Goal: Information Seeking & Learning: Learn about a topic

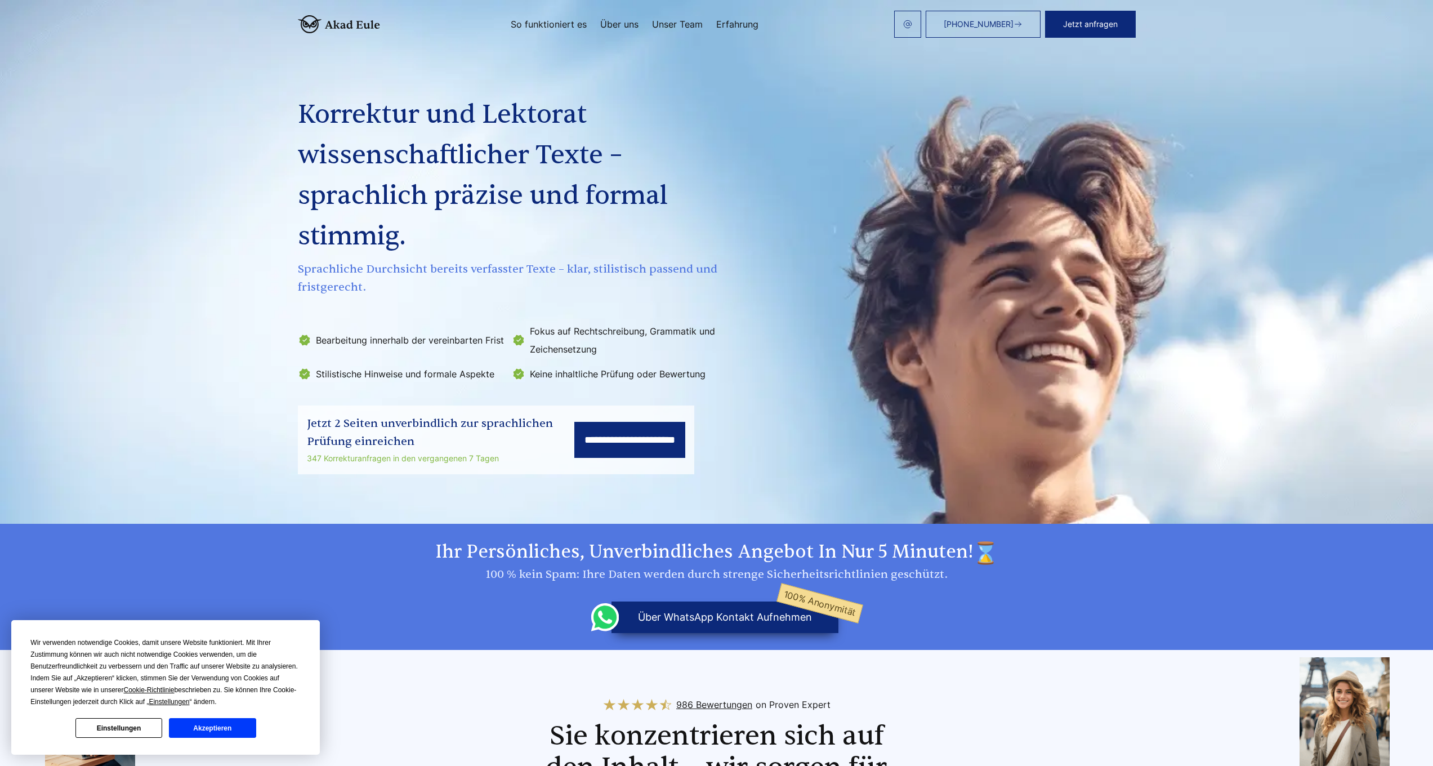
click at [190, 460] on button "Akzeptieren" at bounding box center [212, 728] width 87 height 20
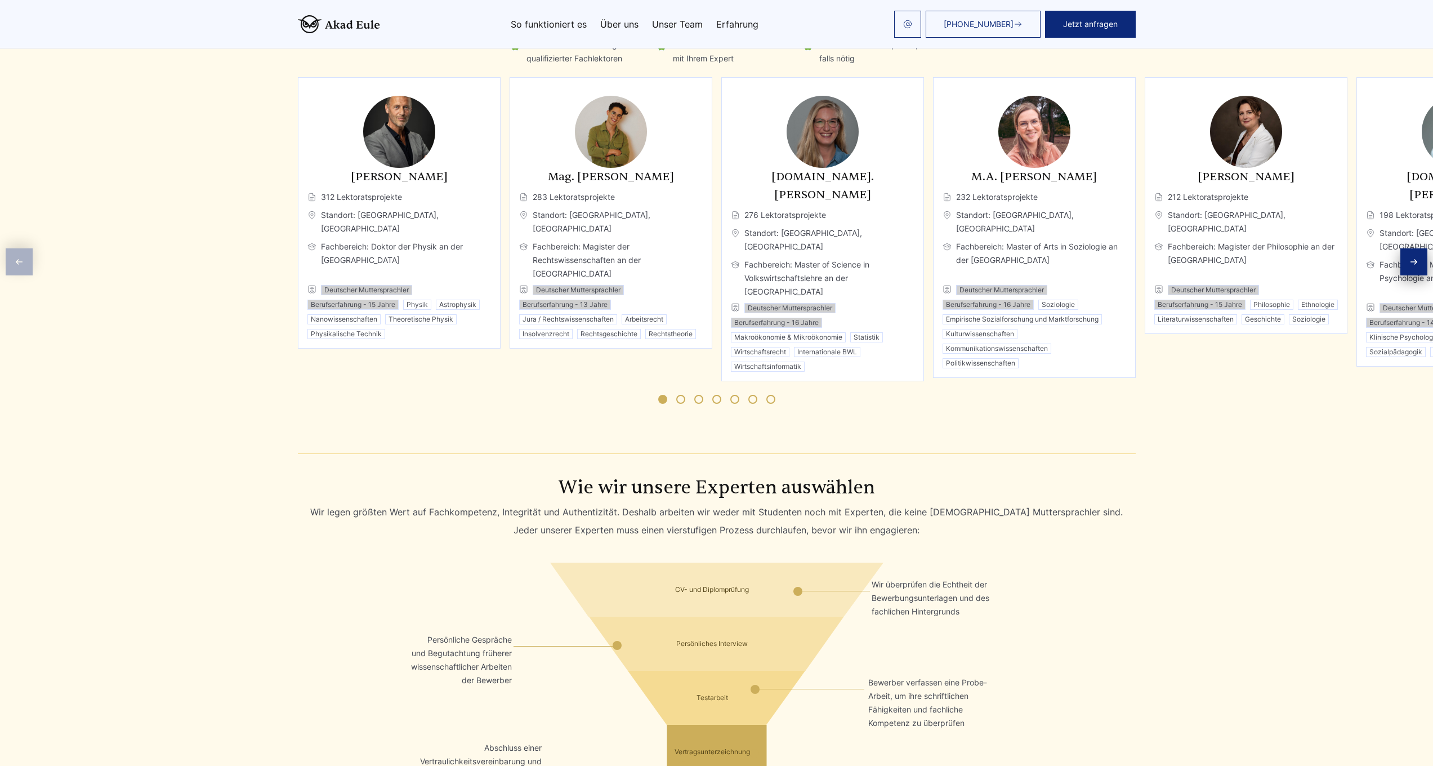
scroll to position [1688, 0]
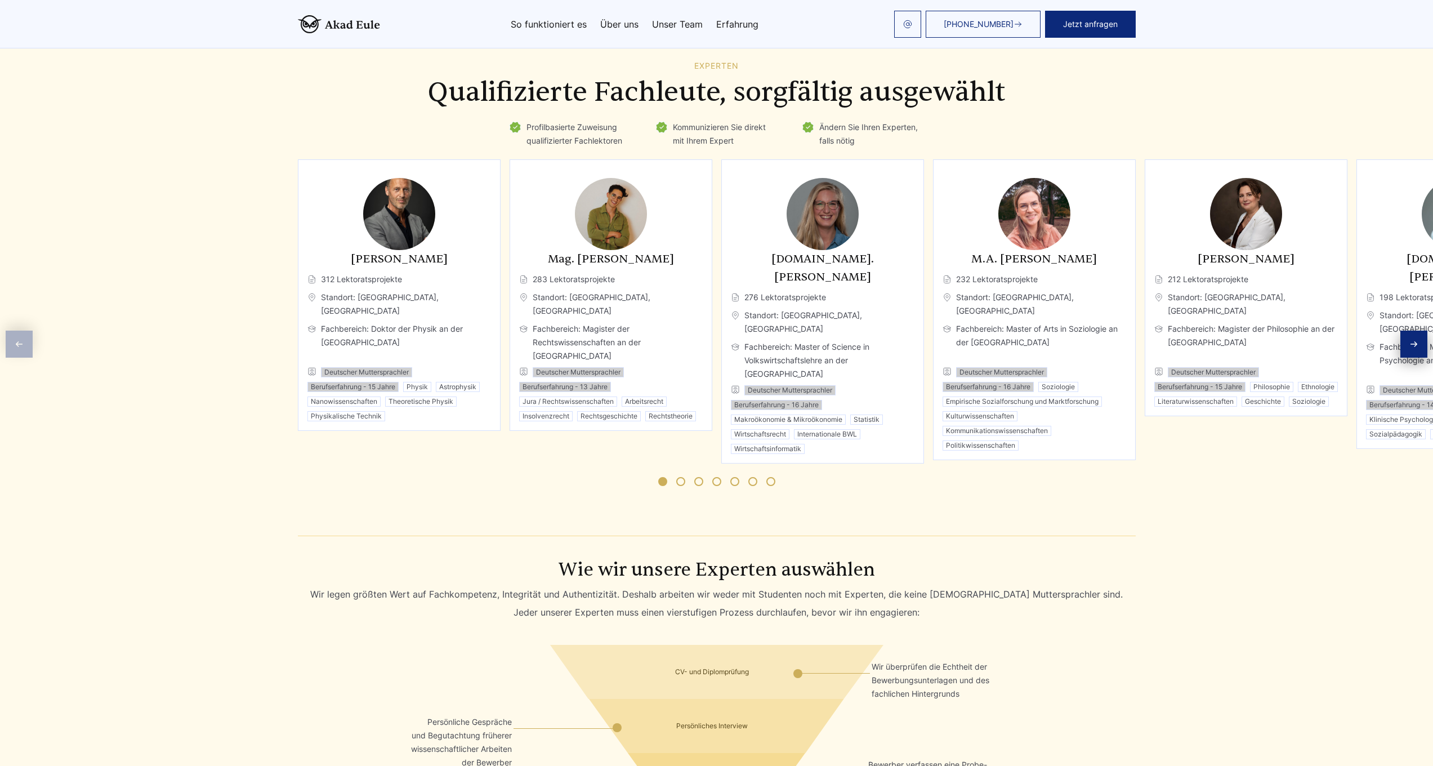
click at [737, 331] on div "Next slide" at bounding box center [1414, 344] width 27 height 27
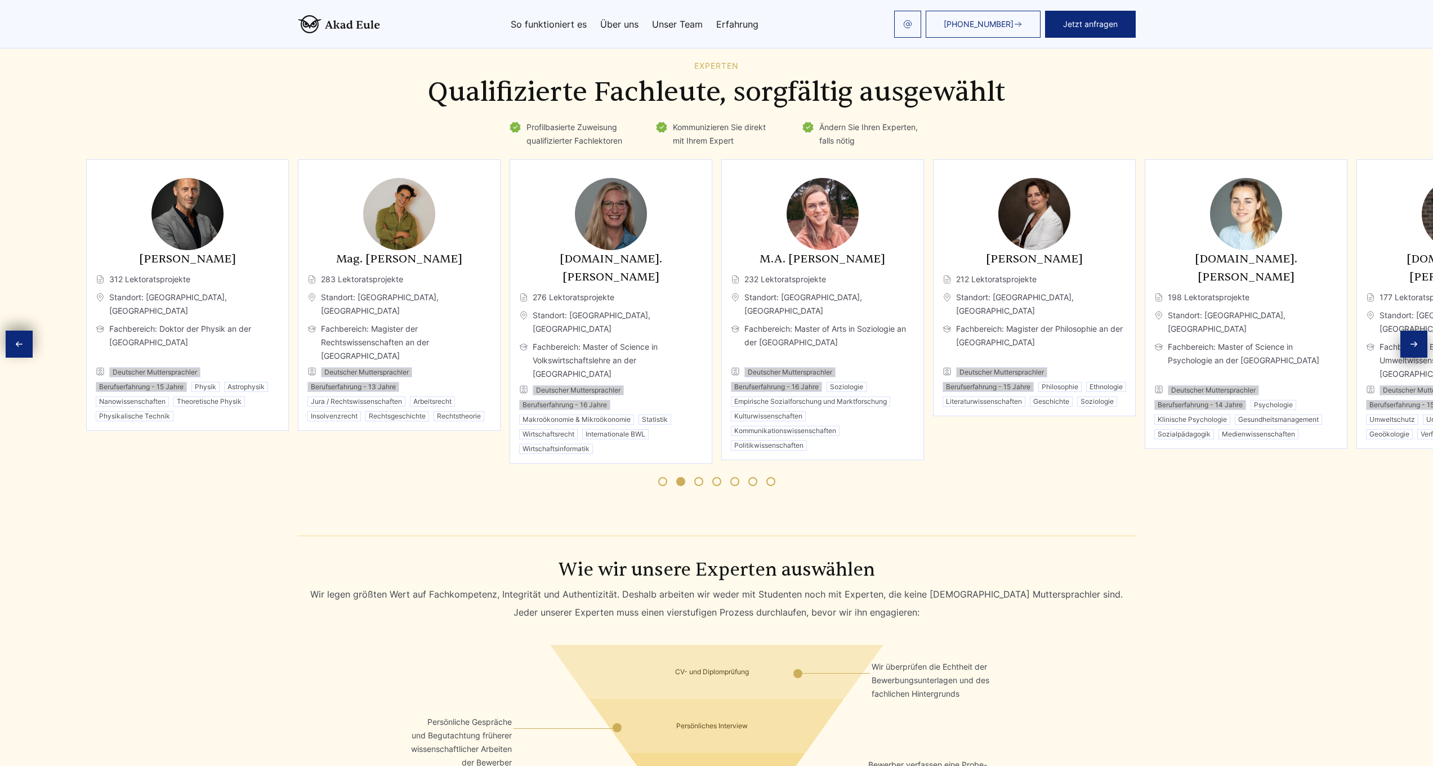
click at [737, 331] on div "Next slide" at bounding box center [1414, 344] width 27 height 27
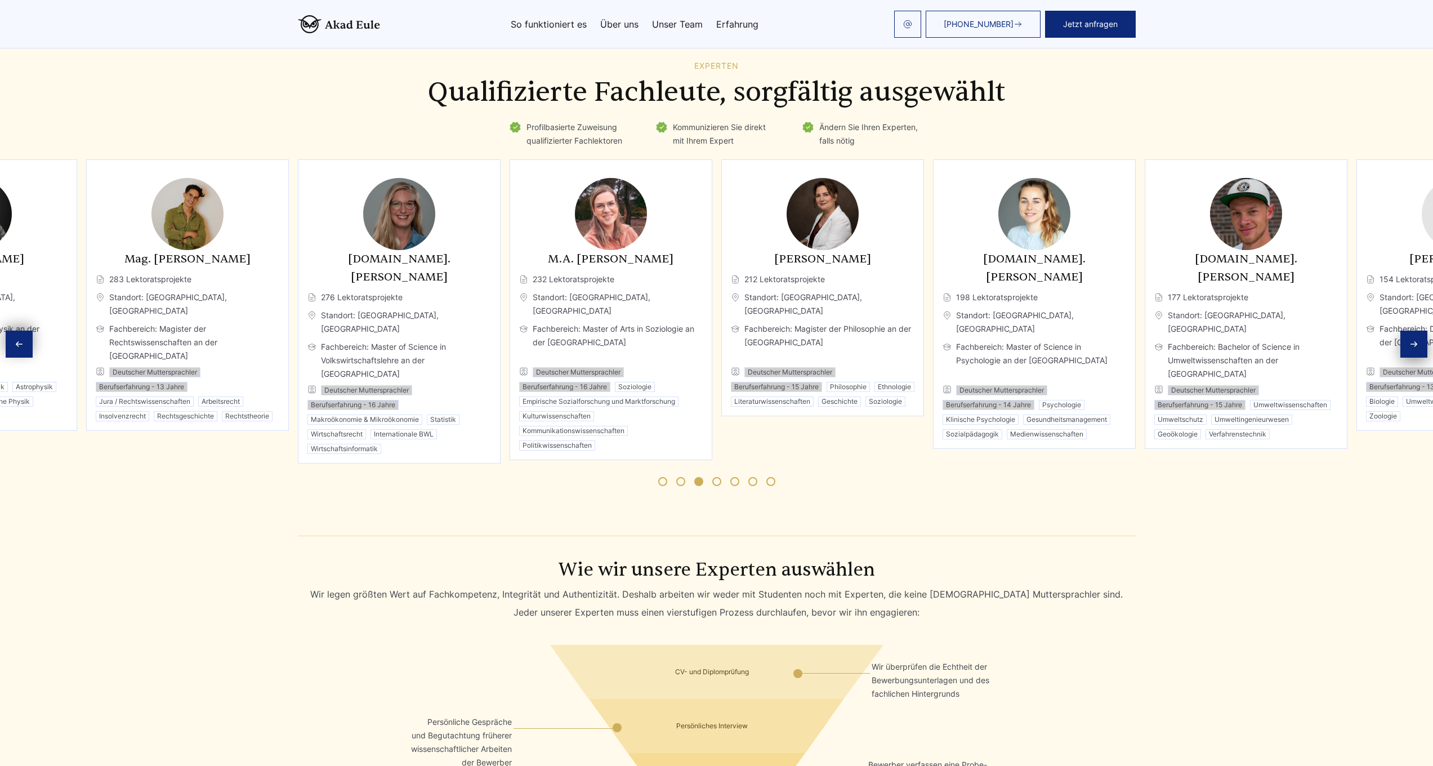
click at [737, 331] on div "Next slide" at bounding box center [1414, 344] width 27 height 27
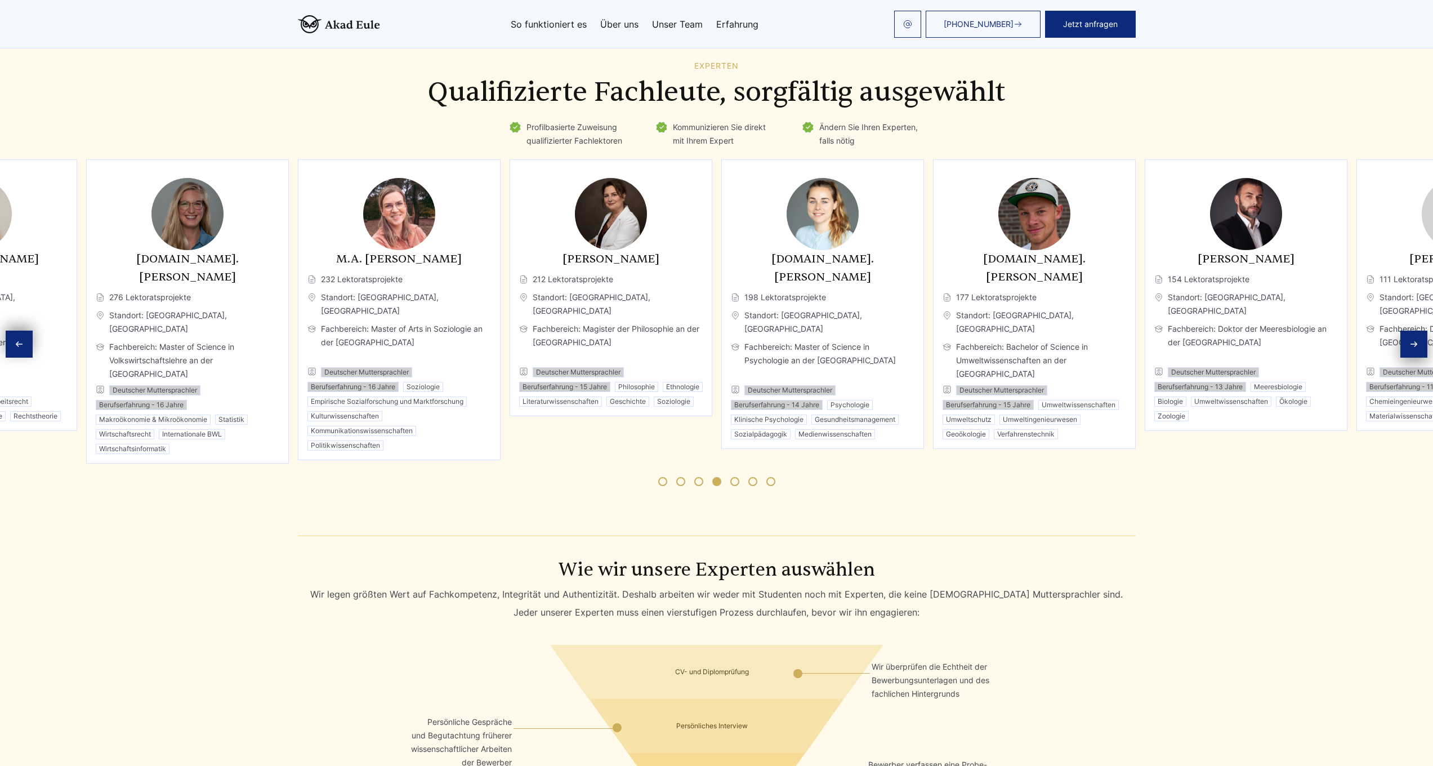
click at [737, 331] on div "Next slide" at bounding box center [1414, 344] width 27 height 27
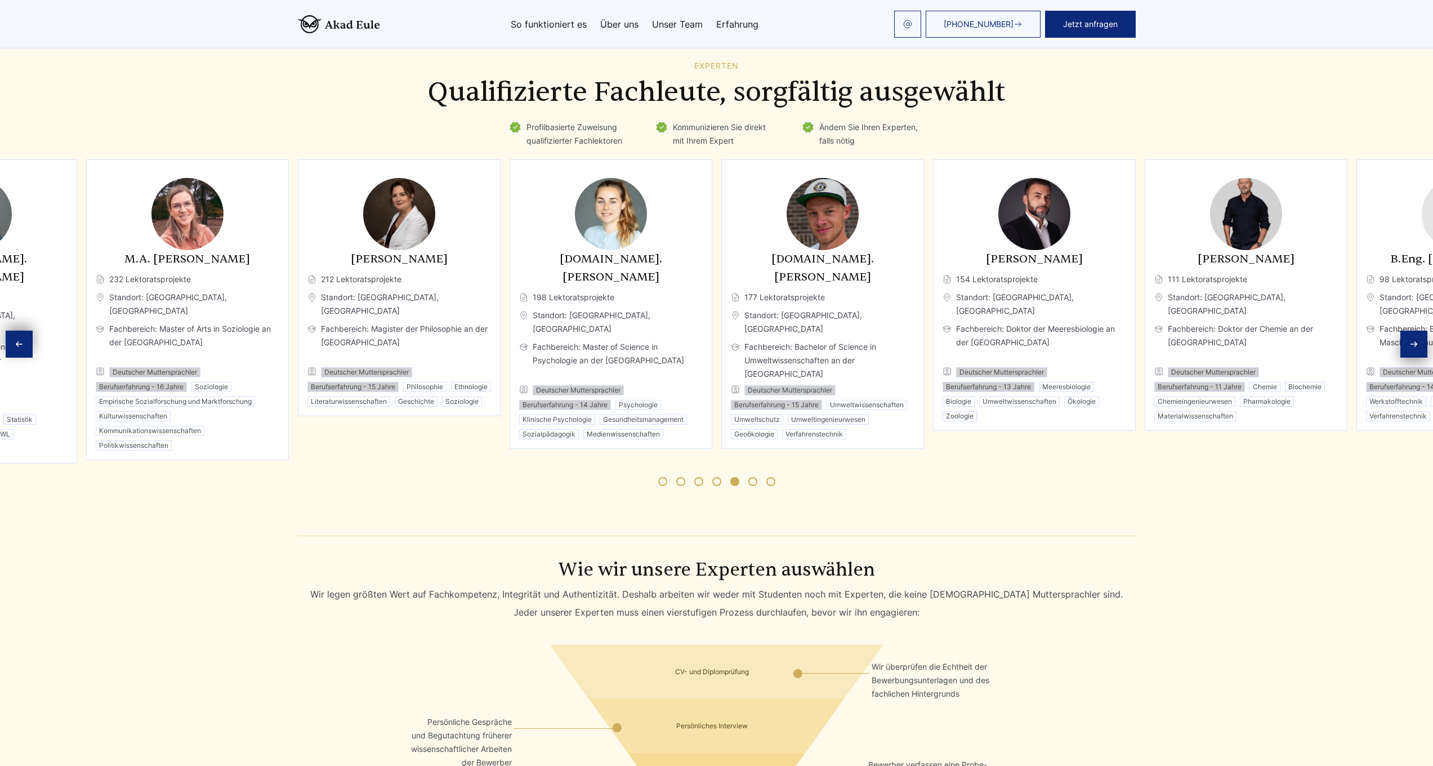
click at [737, 331] on div "Next slide" at bounding box center [1414, 344] width 27 height 27
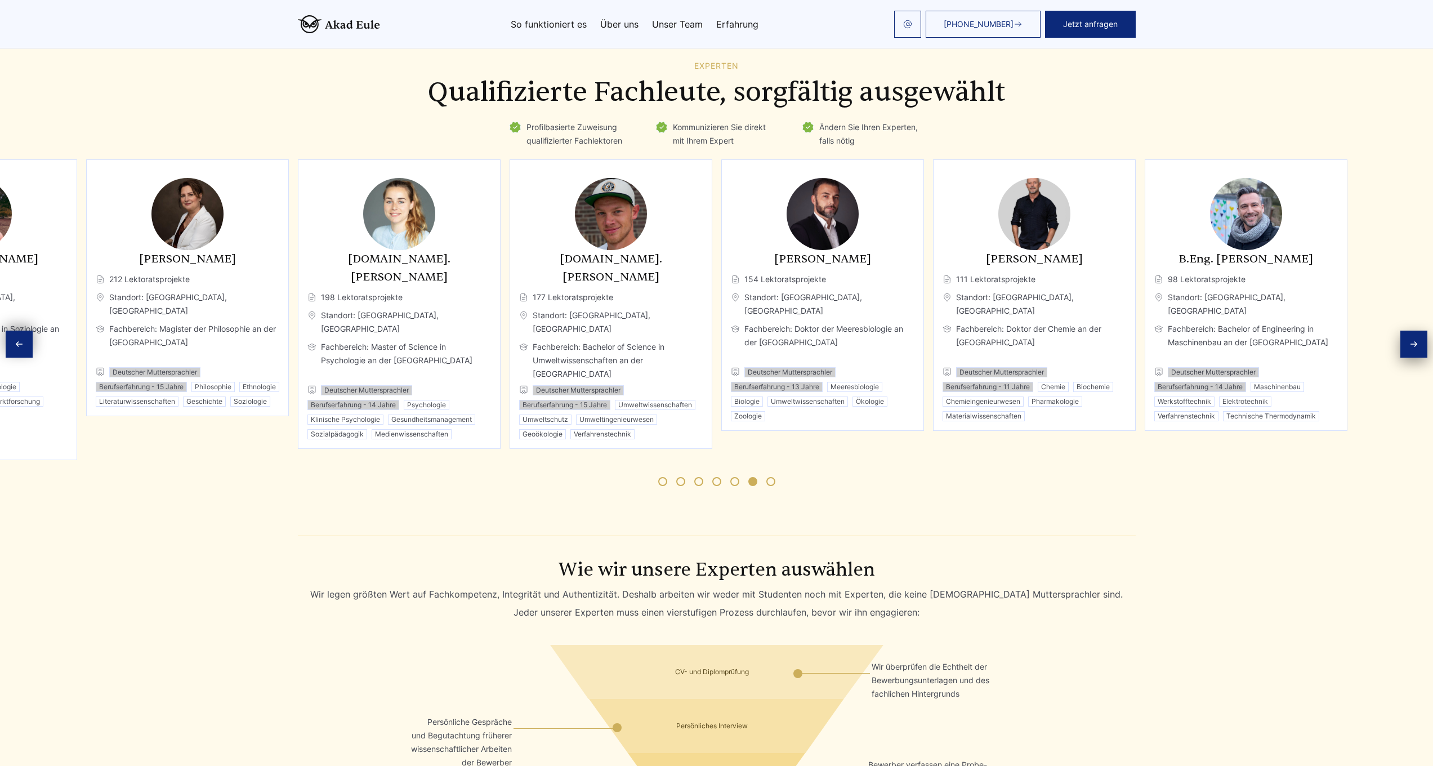
click at [737, 331] on div "Next slide" at bounding box center [1414, 344] width 27 height 27
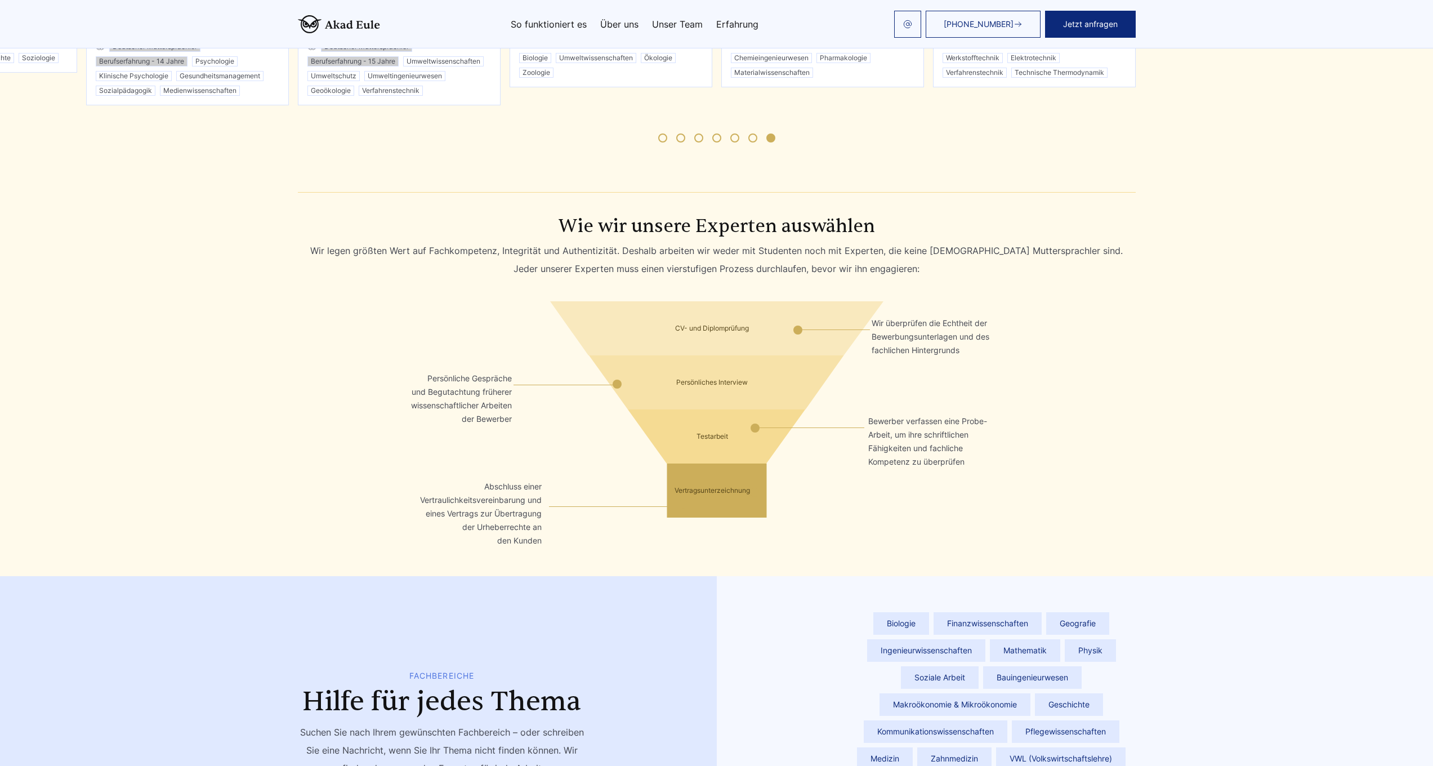
scroll to position [0, 0]
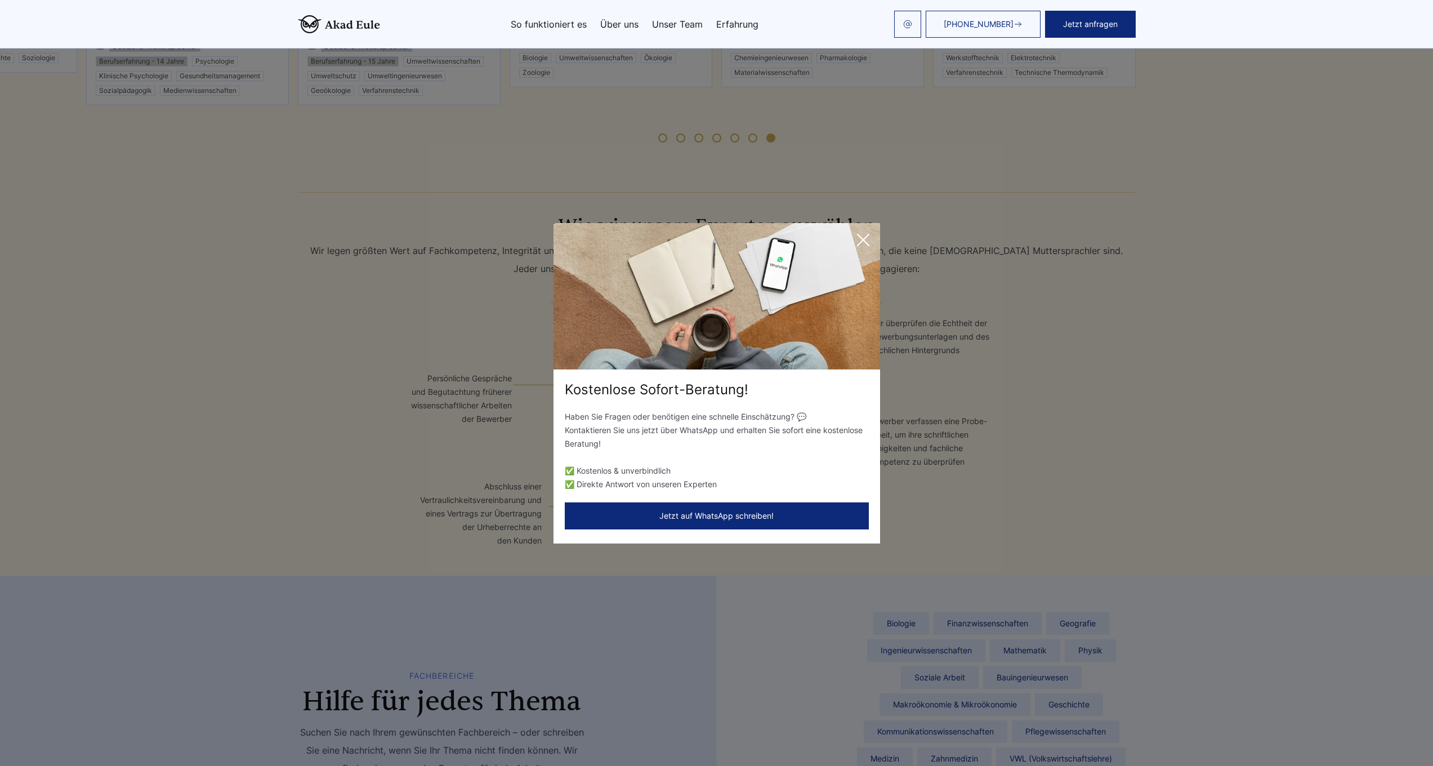
click at [737, 230] on icon at bounding box center [863, 240] width 23 height 23
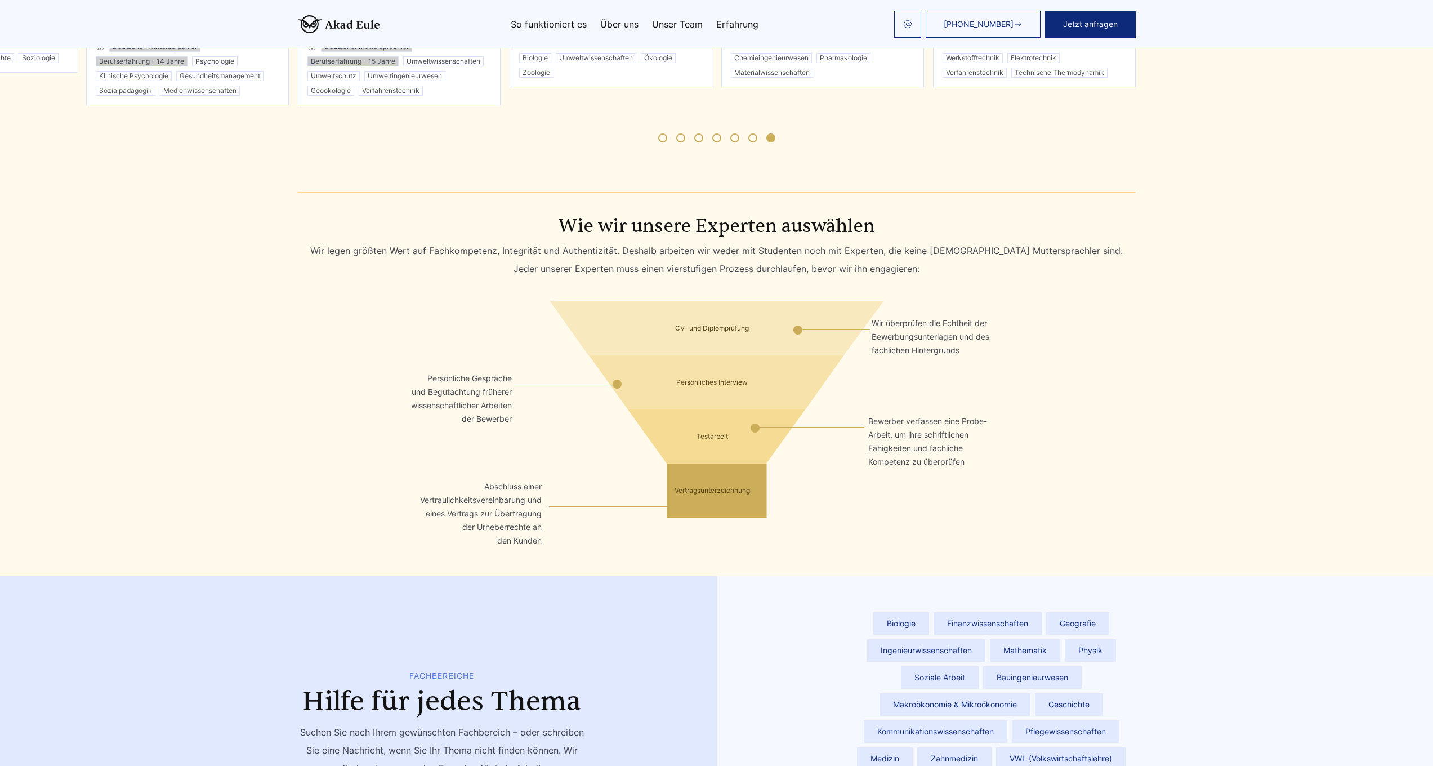
scroll to position [2413, 0]
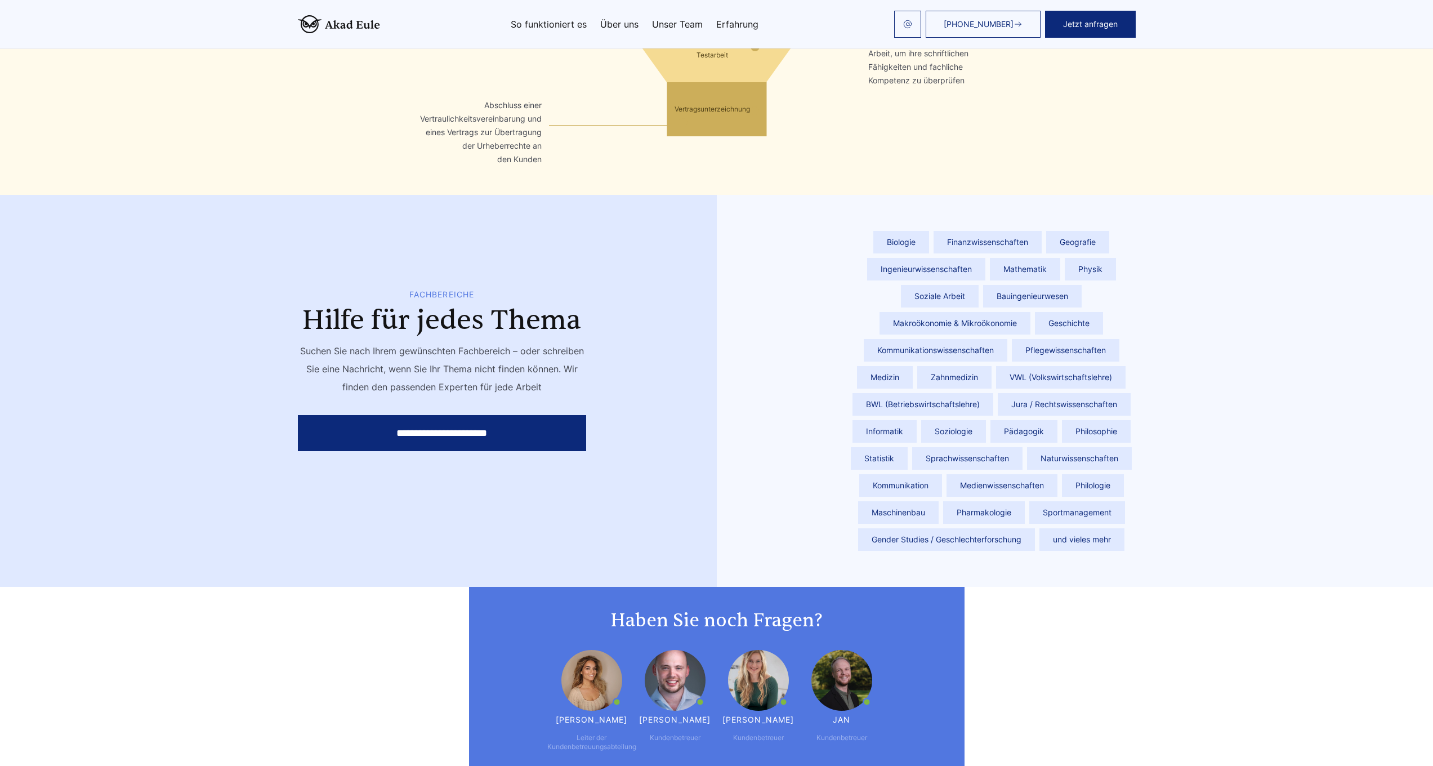
click at [737, 393] on span "BWL (Betriebswirtschaftslehre)" at bounding box center [923, 404] width 141 height 23
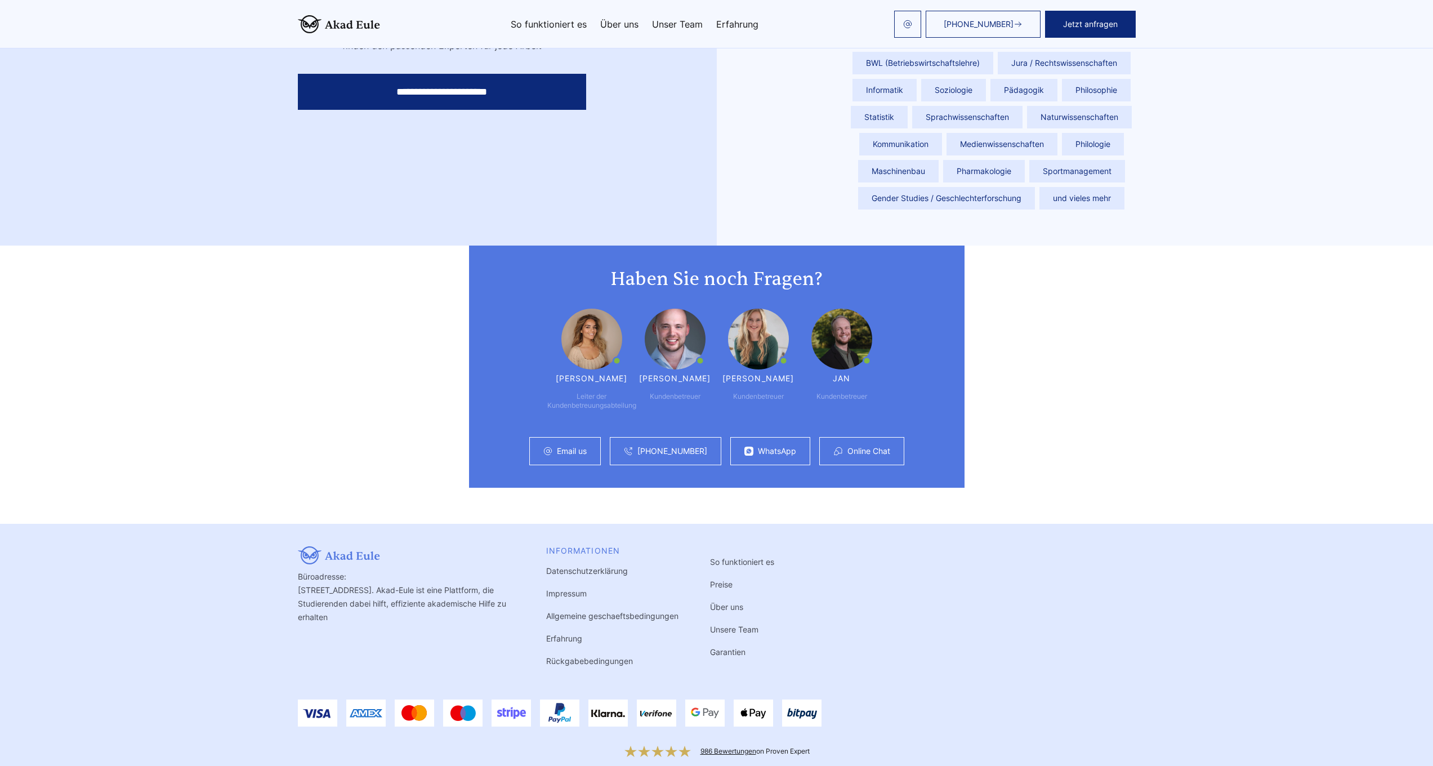
scroll to position [2761, 0]
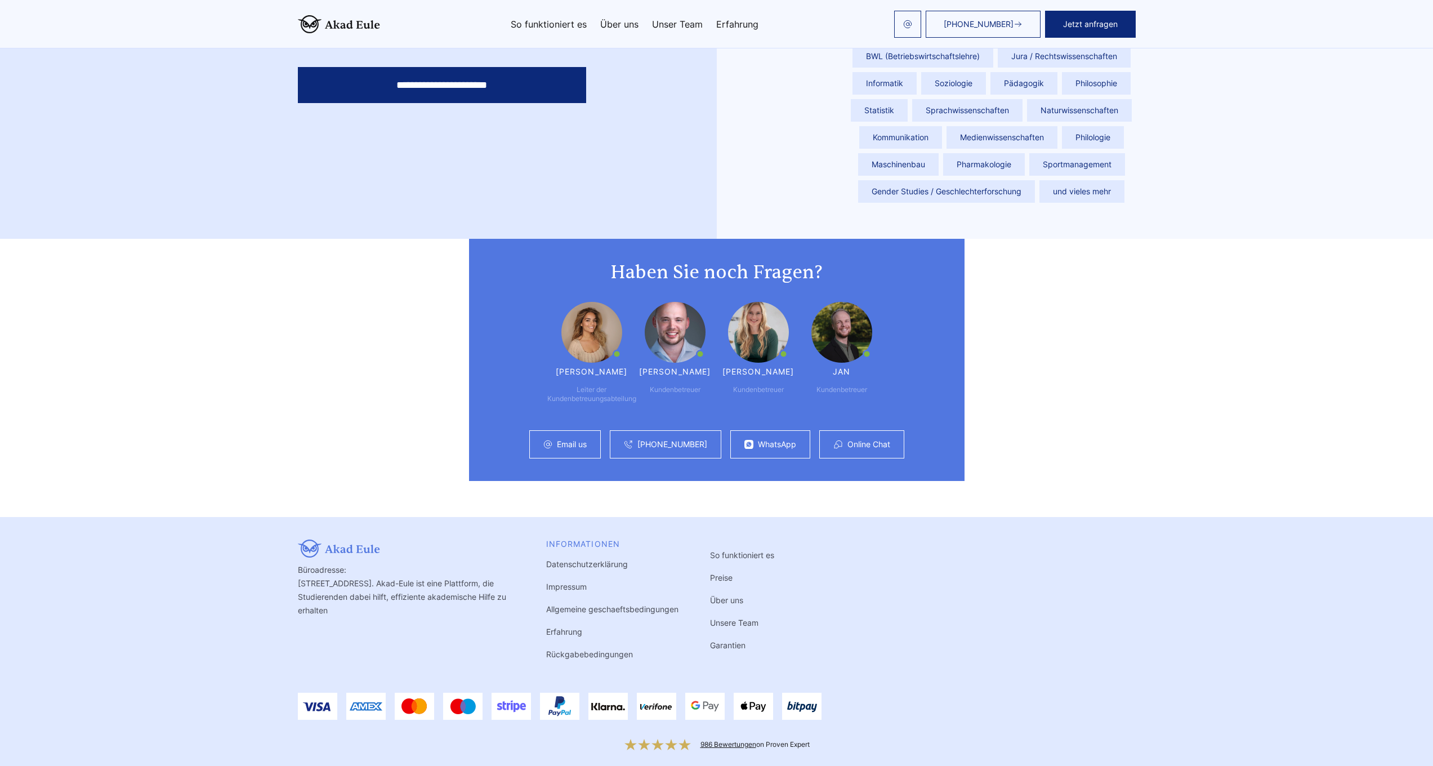
click at [567, 460] on link "Erfahrung" at bounding box center [564, 632] width 36 height 10
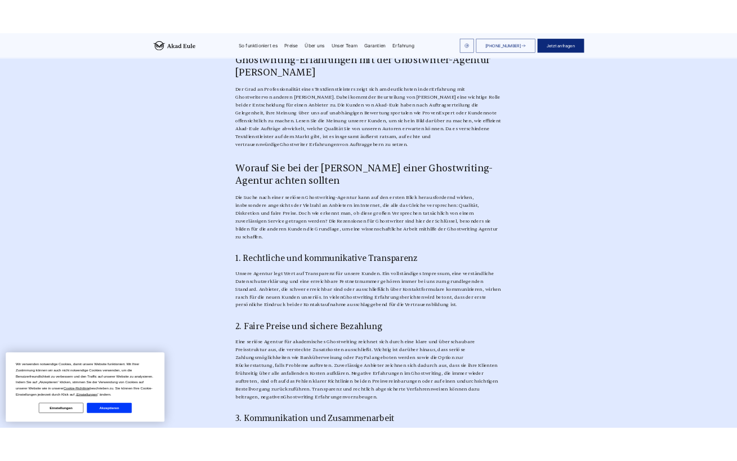
scroll to position [532, 0]
